Goal: Task Accomplishment & Management: Manage account settings

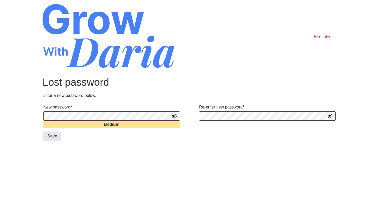
click at [174, 115] on button "Show password" at bounding box center [175, 116] width 6 height 6
click at [331, 115] on button "Show password" at bounding box center [330, 116] width 6 height 6
click at [50, 138] on button "Save" at bounding box center [52, 135] width 18 height 9
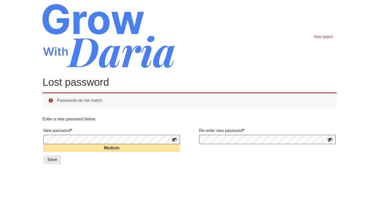
click at [173, 139] on button "Show password" at bounding box center [175, 139] width 6 height 6
click at [22, 139] on body "Skip to content Hire talent Lost password Passwords do not match. Enter a new p…" at bounding box center [189, 87] width 379 height 175
click at [331, 139] on button "Show password" at bounding box center [330, 139] width 6 height 6
click at [49, 162] on button "Save" at bounding box center [52, 159] width 18 height 9
